Goal: Navigation & Orientation: Find specific page/section

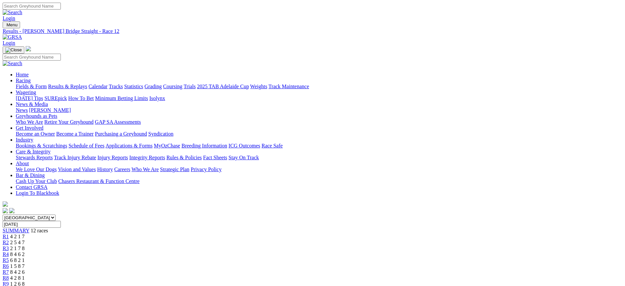
drag, startPoint x: 0, startPoint y: 0, endPoint x: 152, endPoint y: 21, distance: 153.6
click at [22, 34] on link at bounding box center [12, 37] width 19 height 6
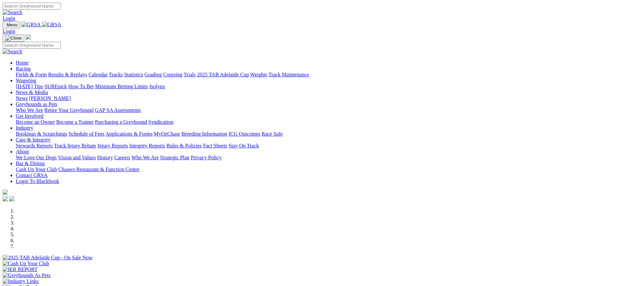
scroll to position [247, 0]
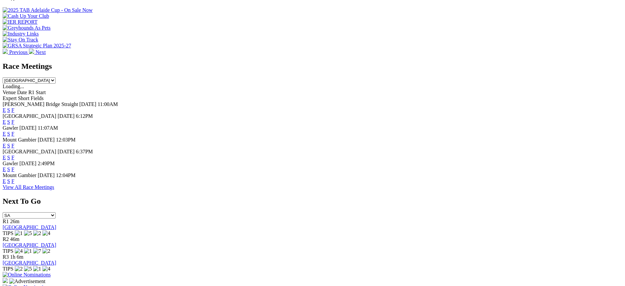
click at [14, 184] on link "F" at bounding box center [13, 181] width 3 height 6
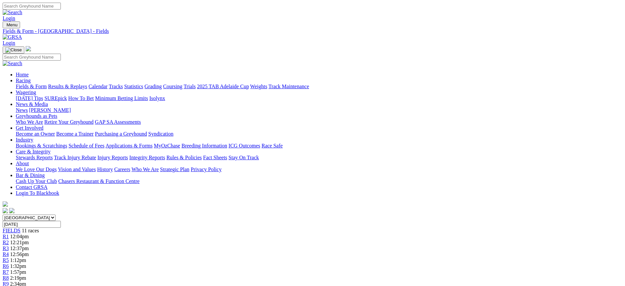
click at [22, 34] on img at bounding box center [12, 37] width 19 height 6
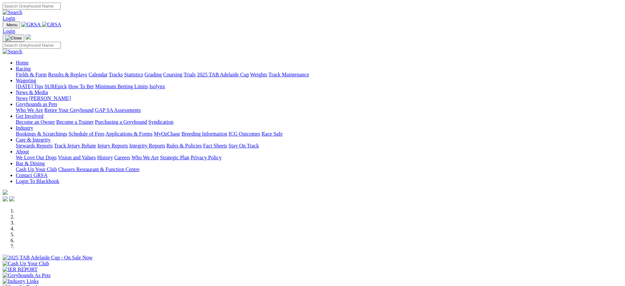
click at [71, 95] on link "[PERSON_NAME]" at bounding box center [50, 98] width 42 height 6
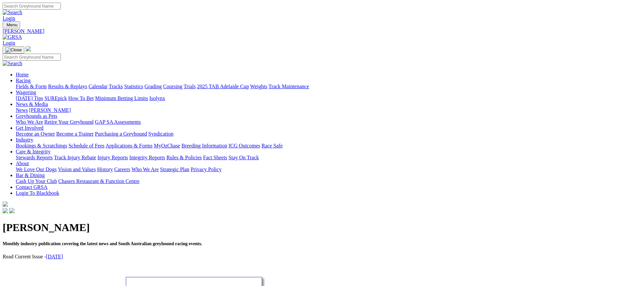
click at [28, 107] on link "News" at bounding box center [22, 110] width 12 height 6
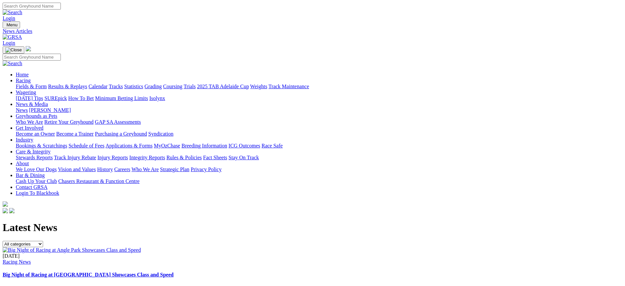
click at [53, 154] on link "Stewards Reports" at bounding box center [34, 157] width 37 height 6
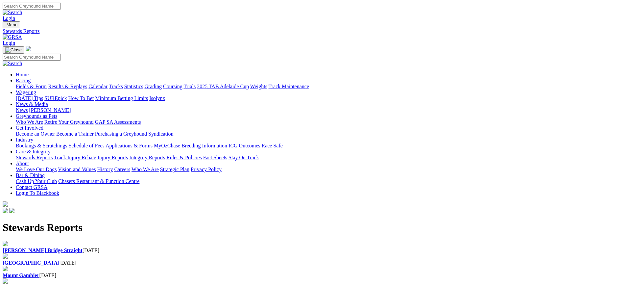
click at [83, 247] on b "[PERSON_NAME] Bridge Straight" at bounding box center [43, 250] width 80 height 6
click at [22, 34] on img at bounding box center [12, 37] width 19 height 6
